Goal: Information Seeking & Learning: Find specific fact

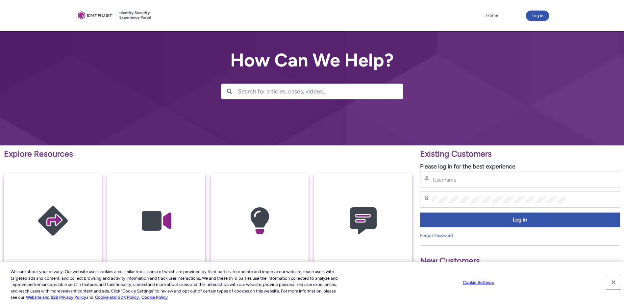
click at [614, 282] on button "Close" at bounding box center [614, 282] width 14 height 14
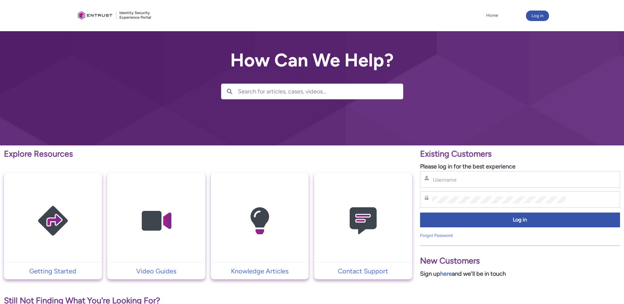
click at [603, 179] on div "Username" at bounding box center [521, 179] width 192 height 8
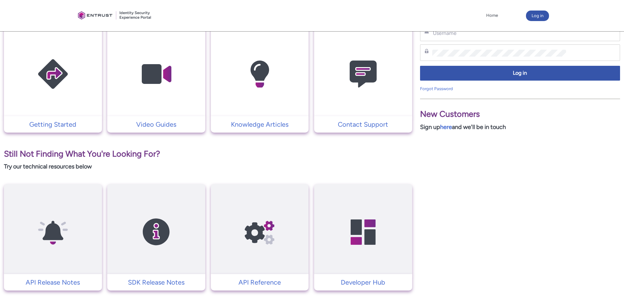
scroll to position [147, 0]
click at [263, 126] on p "Knowledge Articles" at bounding box center [260, 124] width 92 height 10
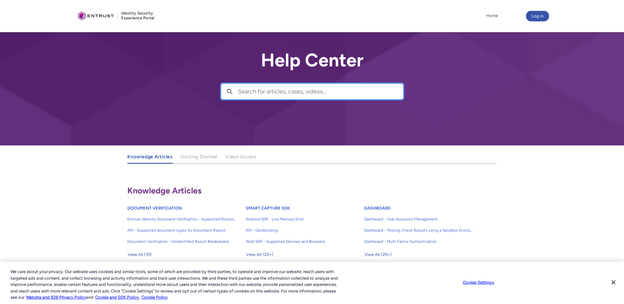
click at [291, 91] on input "Search for articles, cases, videos..." at bounding box center [320, 91] width 165 height 15
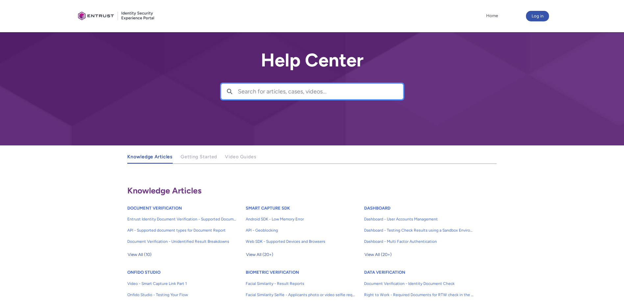
click at [291, 91] on input "Search for articles, cases, videos..." at bounding box center [320, 91] width 165 height 15
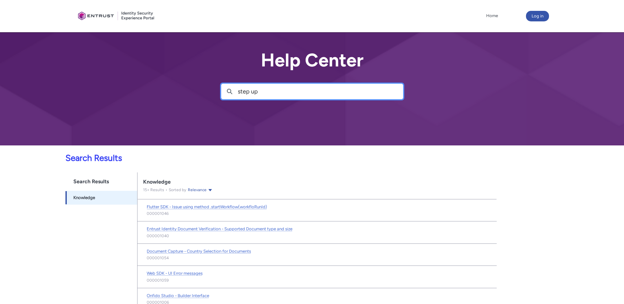
click at [260, 96] on input "step up" at bounding box center [320, 91] width 165 height 15
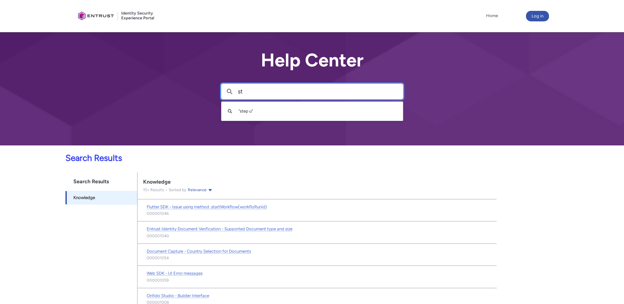
type input "s"
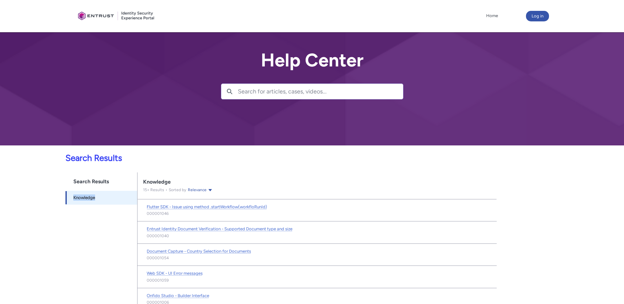
drag, startPoint x: 49, startPoint y: 297, endPoint x: 117, endPoint y: 159, distance: 154.3
